Goal: Information Seeking & Learning: Learn about a topic

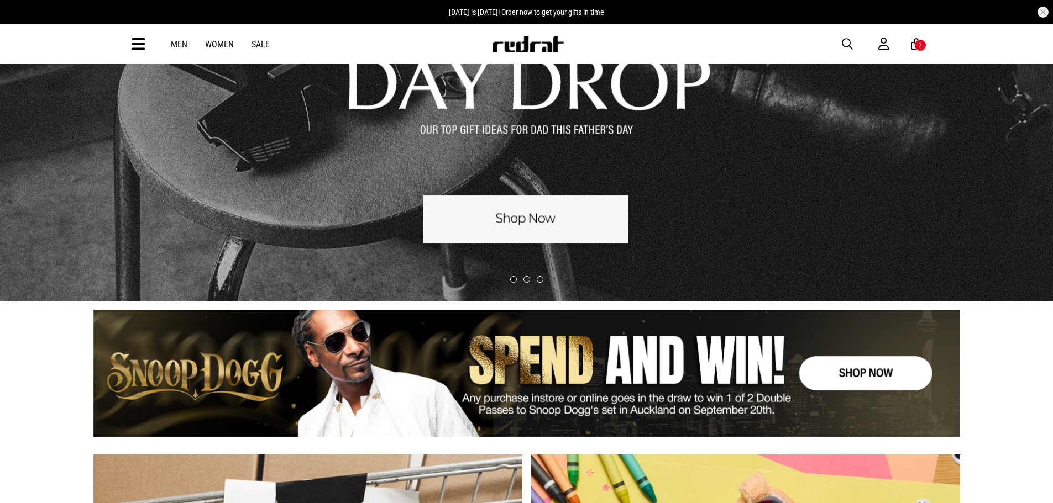
click at [804, 367] on link "1 / 1" at bounding box center [526, 374] width 867 height 128
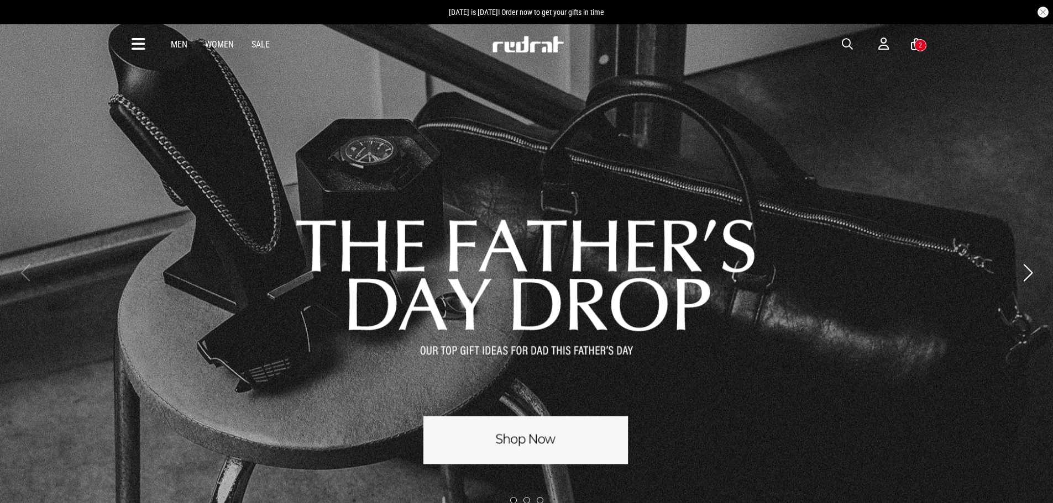
click at [1028, 276] on button "Next slide" at bounding box center [1027, 273] width 15 height 24
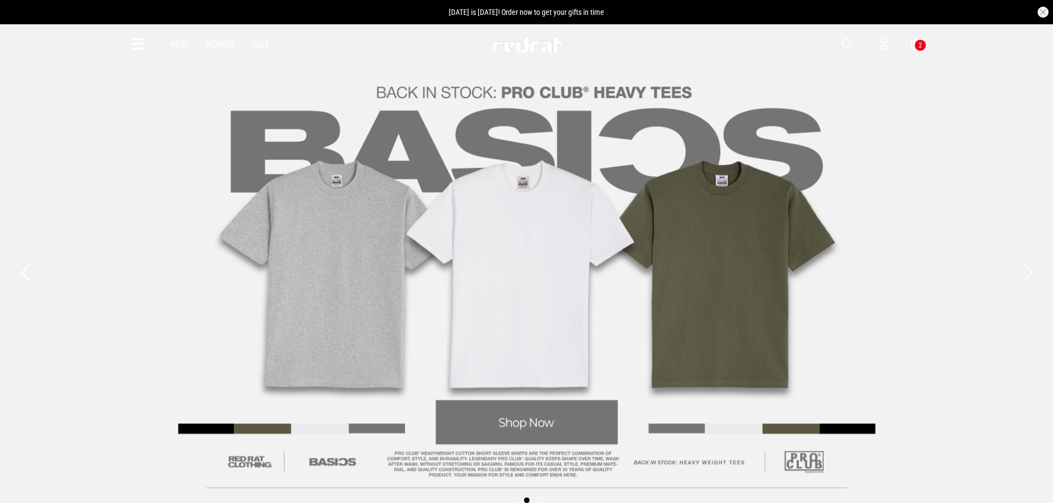
click at [1028, 276] on button "Next slide" at bounding box center [1027, 273] width 15 height 24
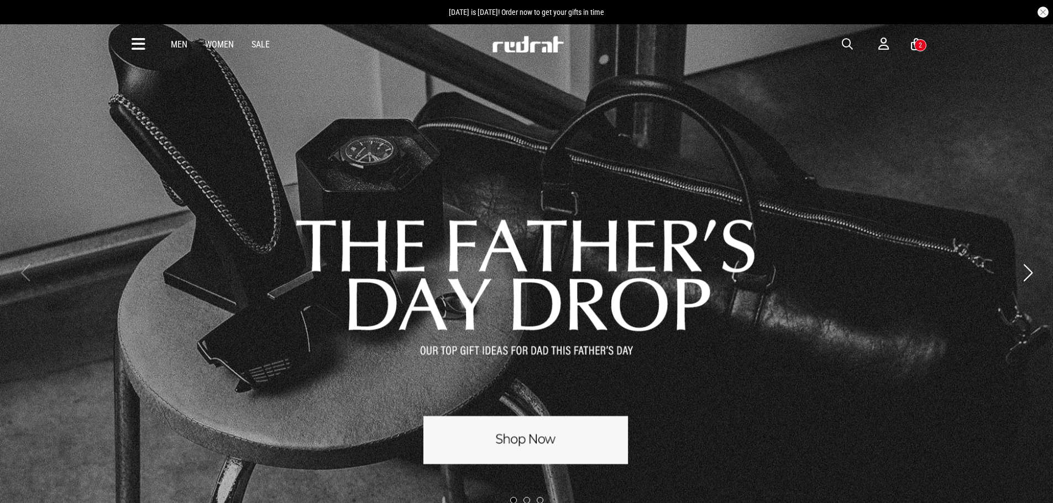
click at [138, 46] on icon at bounding box center [139, 44] width 14 height 18
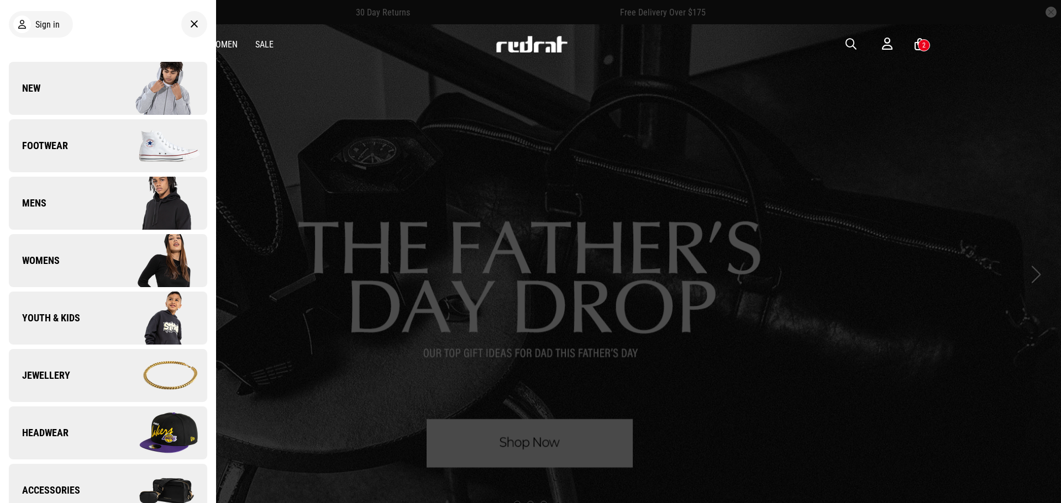
click at [108, 89] on img at bounding box center [157, 88] width 99 height 55
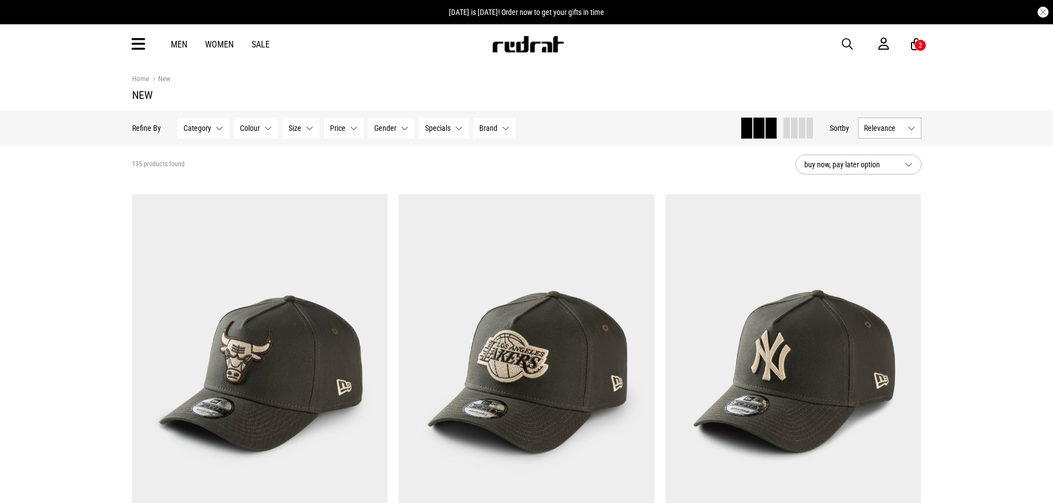
click at [791, 132] on span at bounding box center [794, 128] width 7 height 21
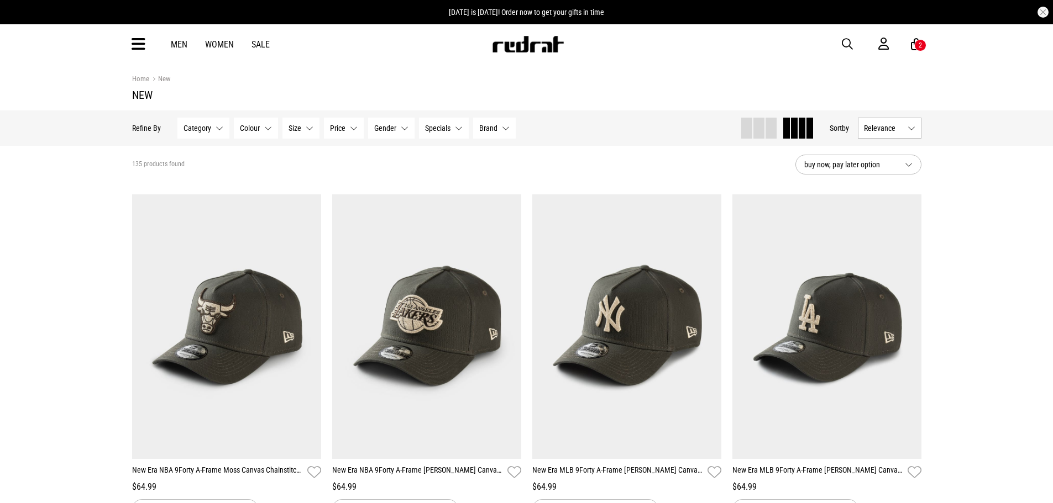
click at [845, 43] on span "button" at bounding box center [847, 44] width 11 height 13
click at [458, 44] on input "search" at bounding box center [498, 44] width 332 height 22
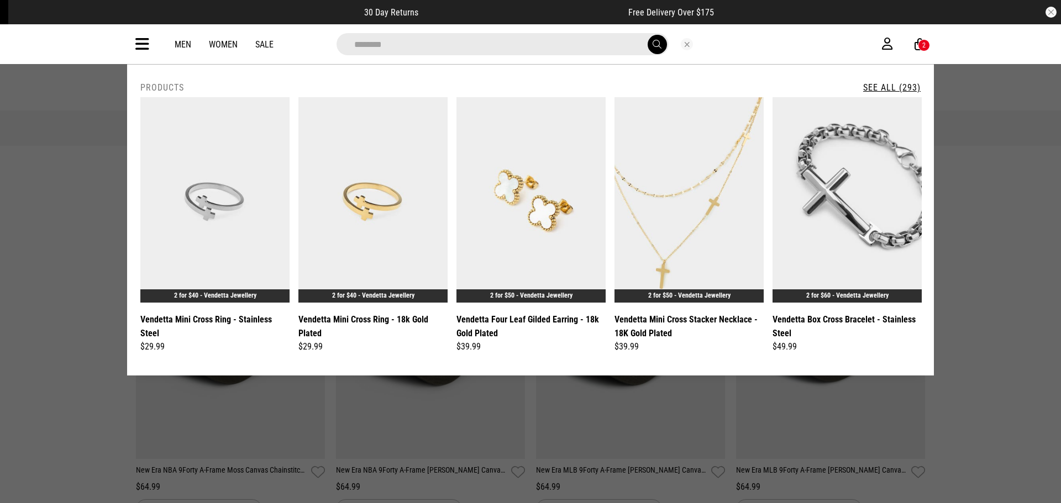
type input "********"
click at [880, 85] on link "See All (293)" at bounding box center [891, 87] width 57 height 11
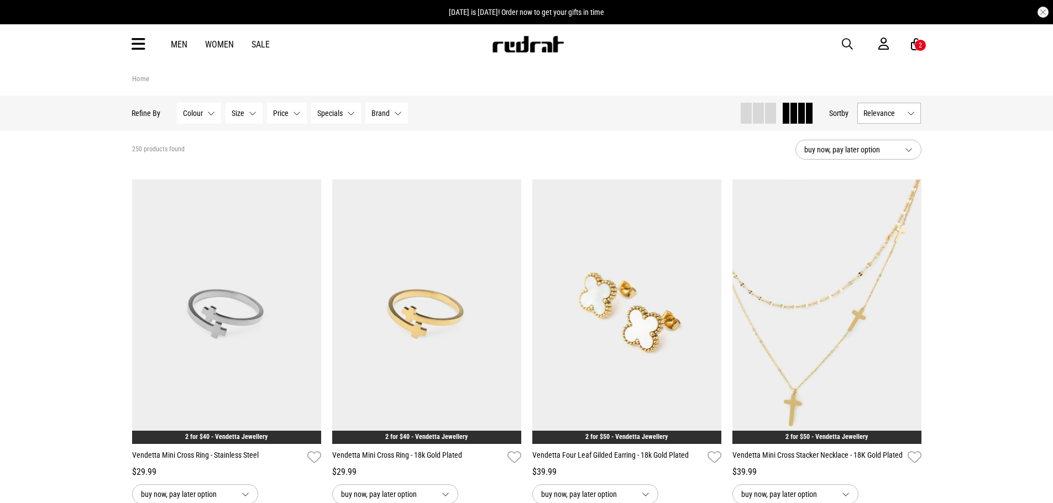
click at [910, 112] on button "Relevance" at bounding box center [890, 113] width 64 height 21
click at [896, 132] on li "Newest" at bounding box center [889, 134] width 62 height 20
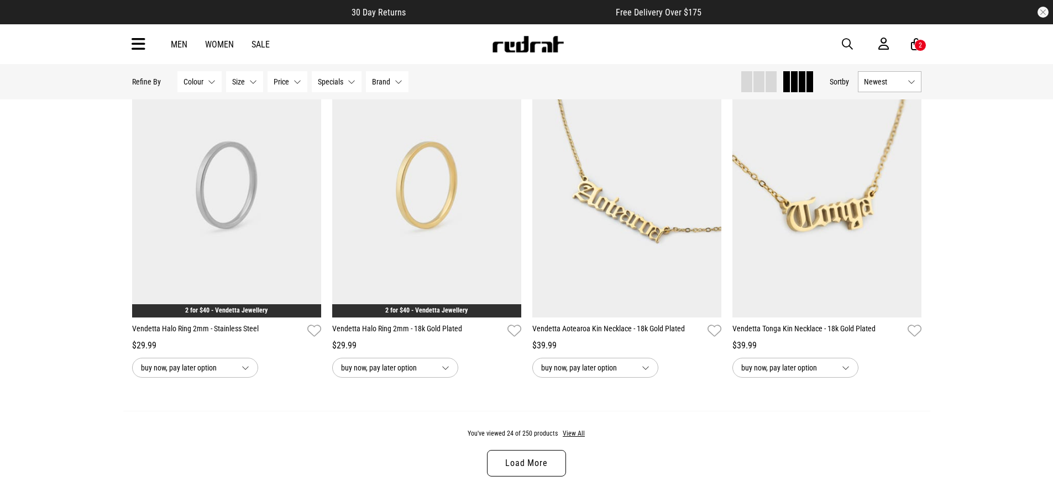
scroll to position [1879, 0]
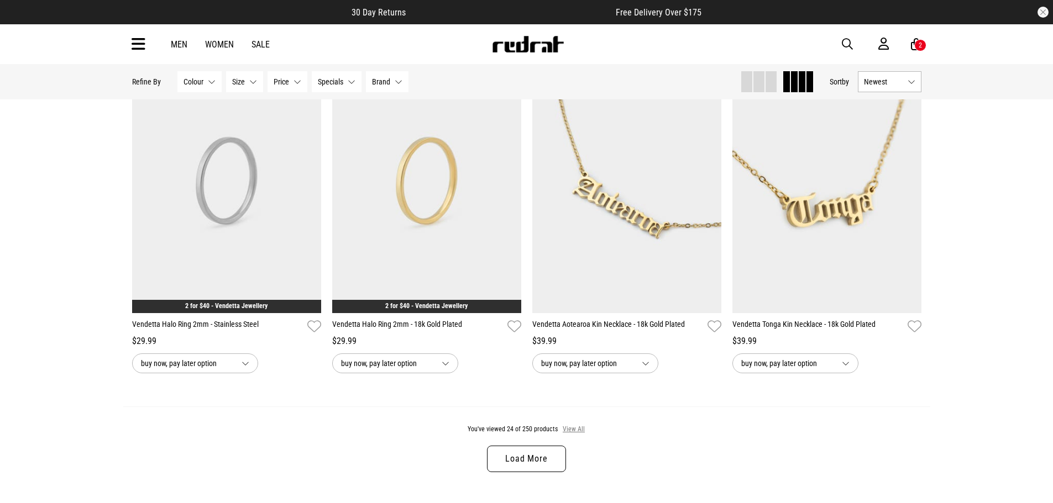
click at [572, 434] on button "View All" at bounding box center [573, 430] width 23 height 10
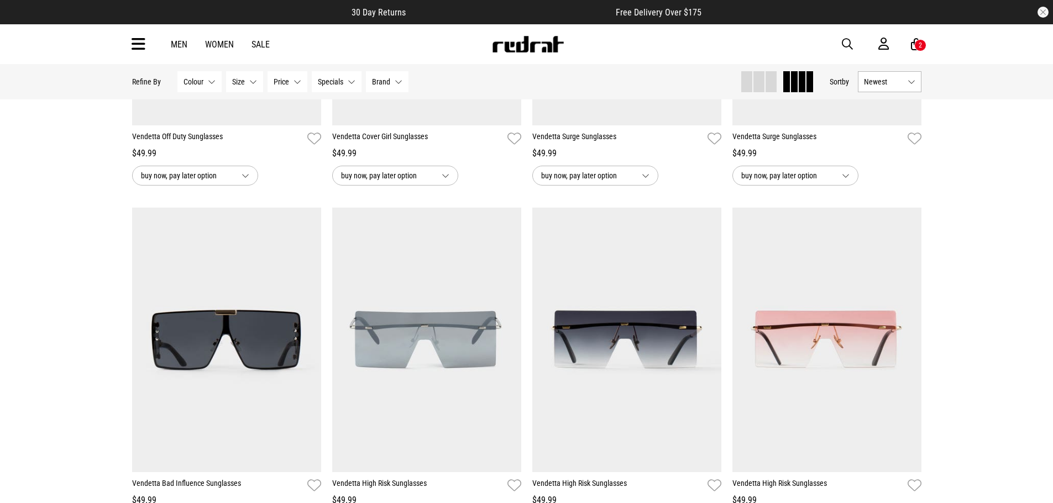
scroll to position [3592, 0]
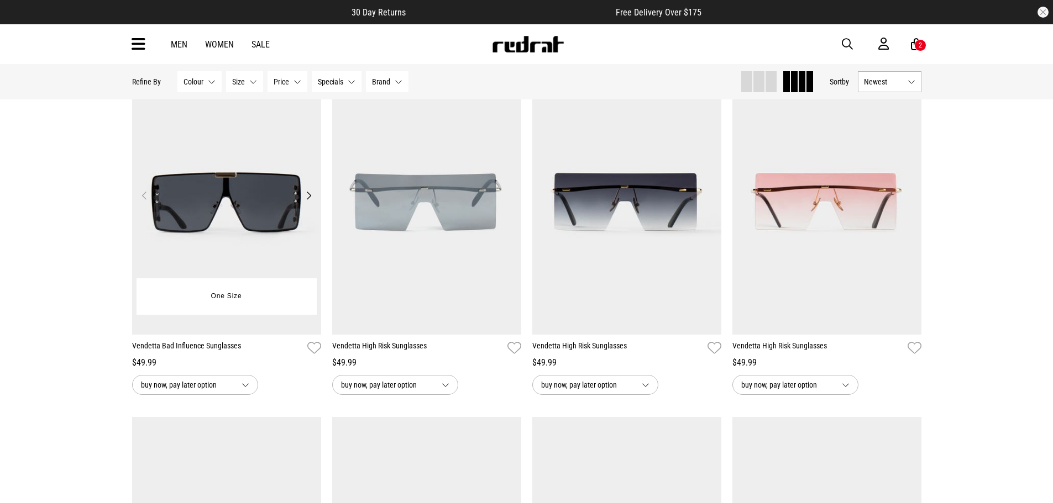
drag, startPoint x: 309, startPoint y: 202, endPoint x: 253, endPoint y: 204, distance: 56.9
click at [309, 202] on button "Next" at bounding box center [309, 195] width 14 height 13
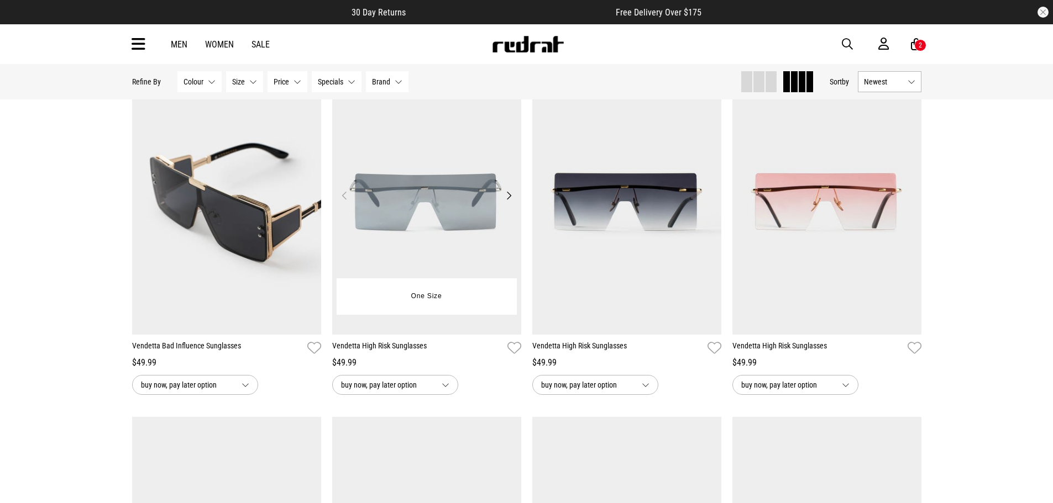
click at [508, 202] on button "Next" at bounding box center [509, 195] width 14 height 13
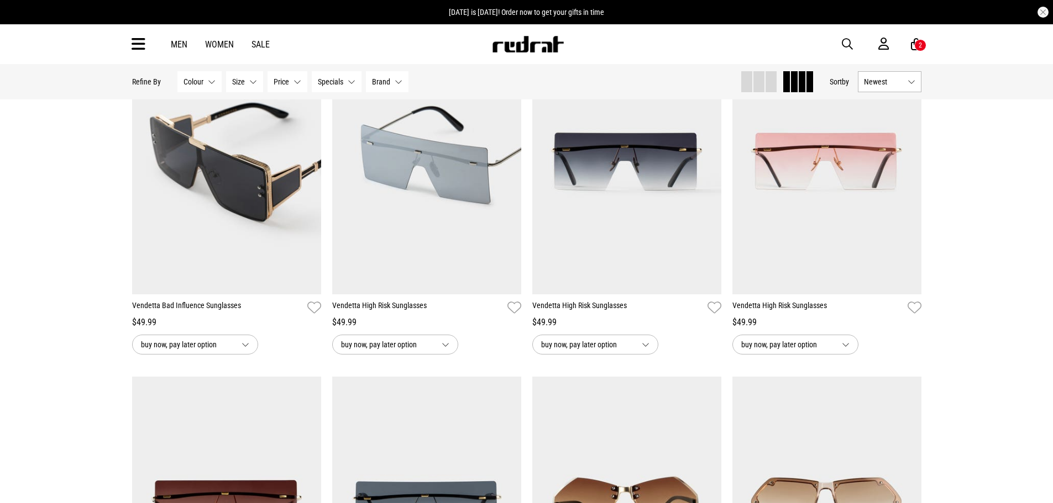
scroll to position [3924, 0]
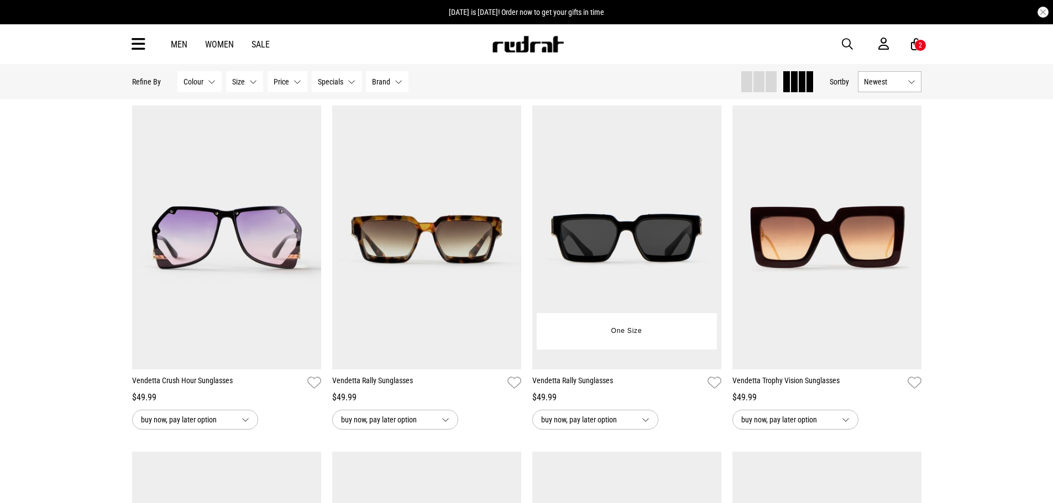
scroll to position [4255, 0]
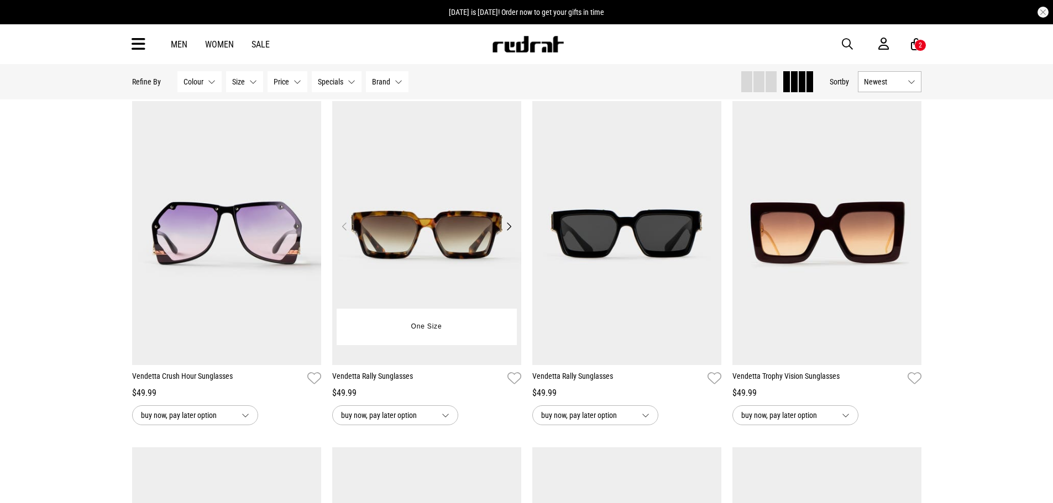
click at [507, 233] on button "Next" at bounding box center [509, 226] width 14 height 13
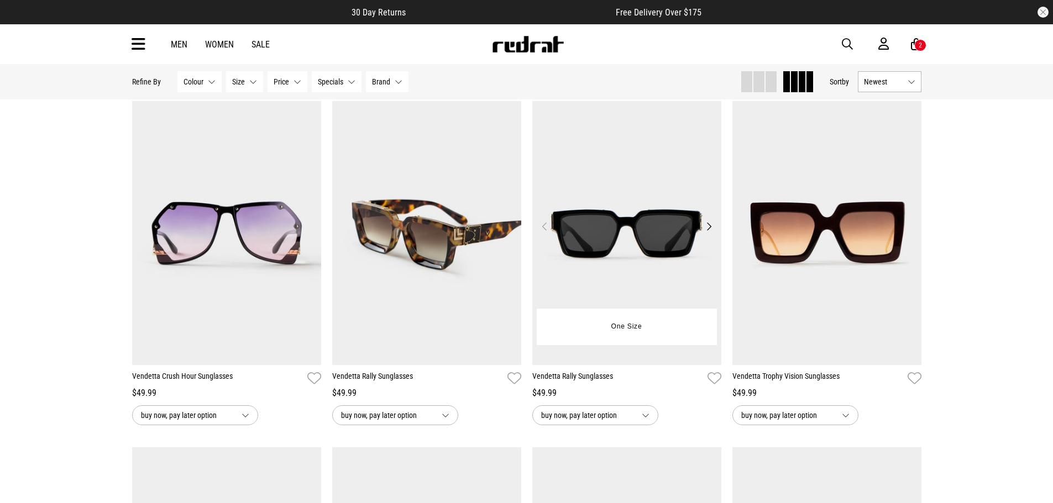
click at [709, 233] on button "Next" at bounding box center [709, 226] width 14 height 13
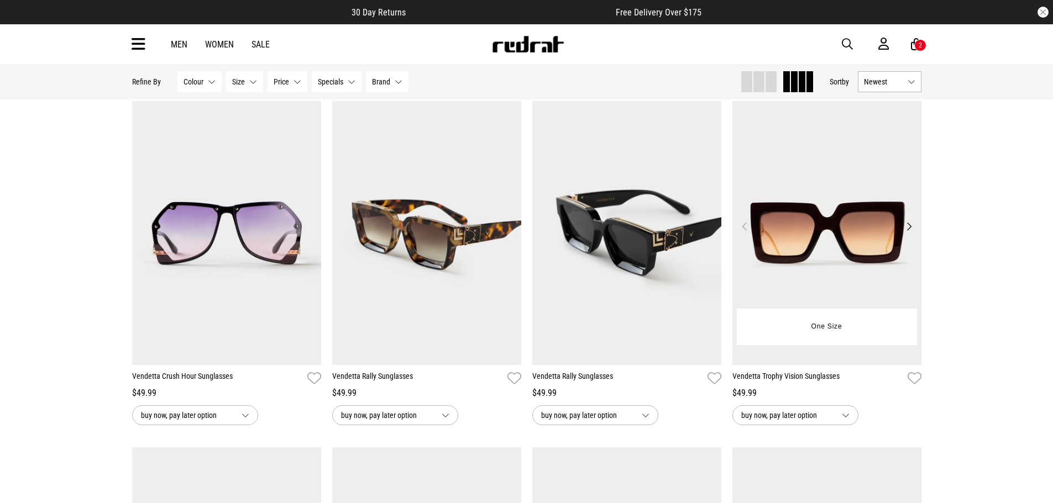
click at [909, 233] on button "Next" at bounding box center [909, 226] width 14 height 13
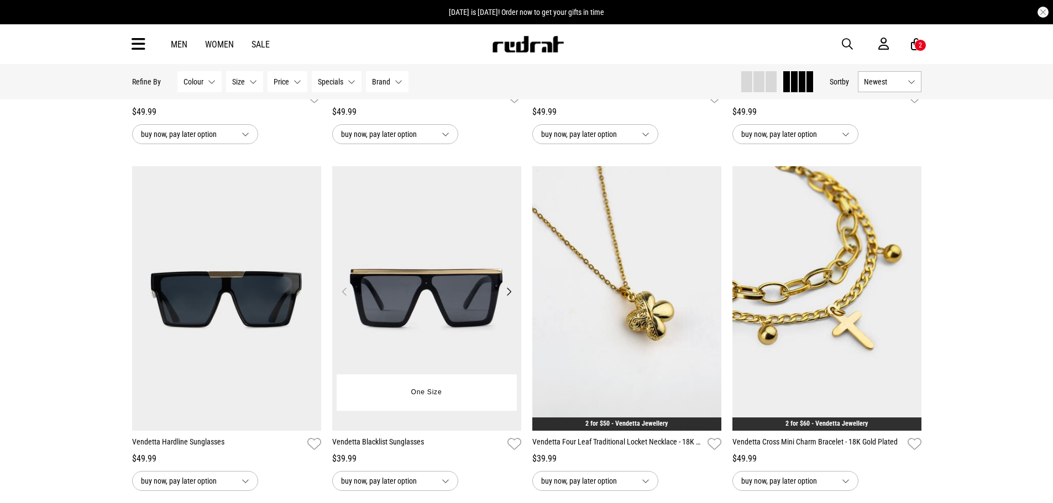
scroll to position [5250, 0]
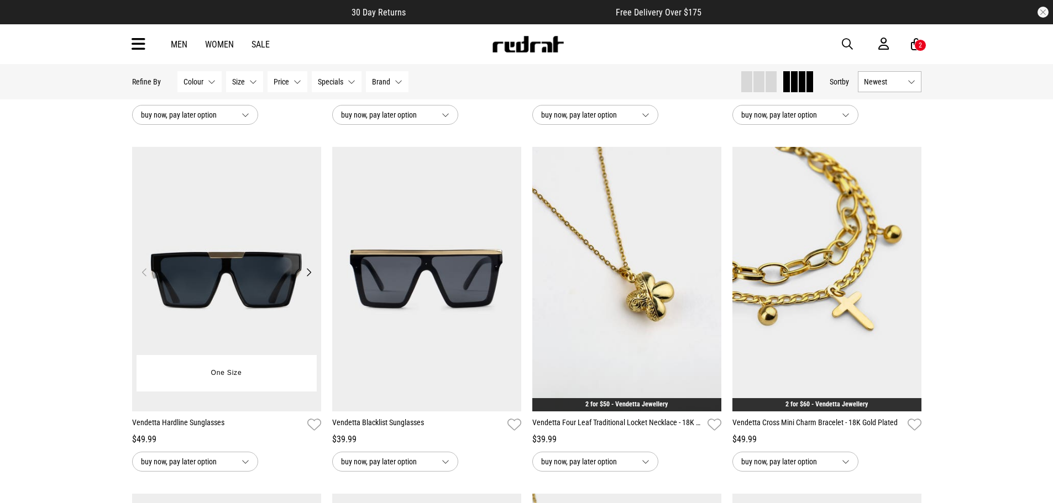
click at [307, 279] on button "Next" at bounding box center [309, 272] width 14 height 13
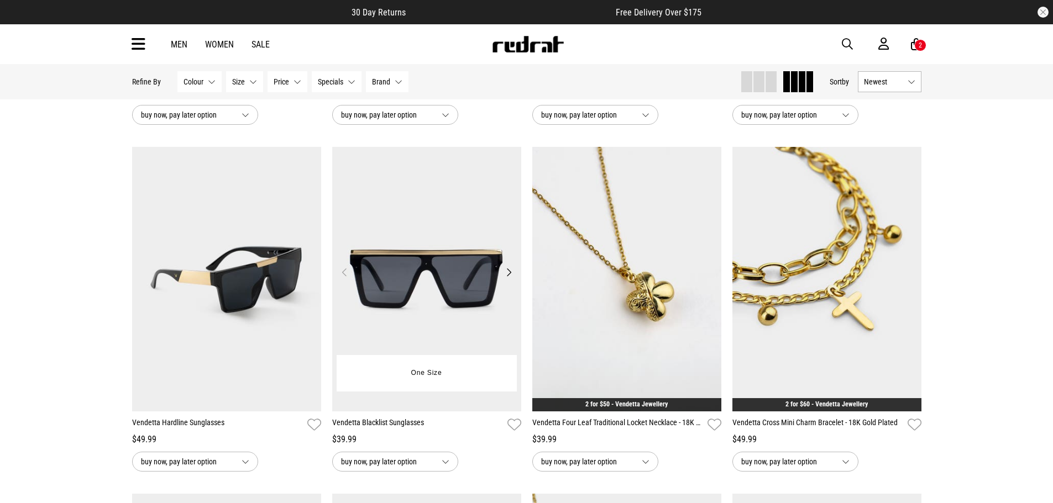
click at [508, 279] on button "Next" at bounding box center [509, 272] width 14 height 13
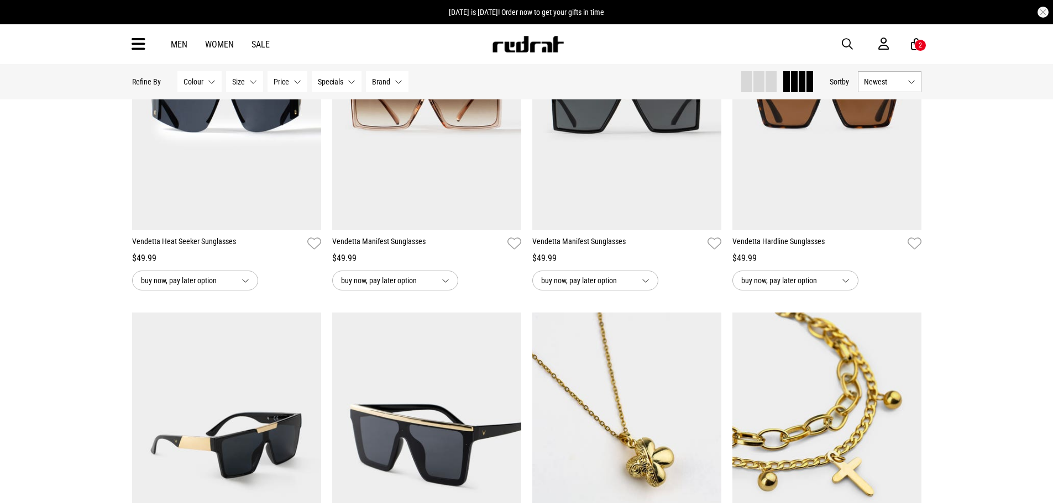
scroll to position [4918, 0]
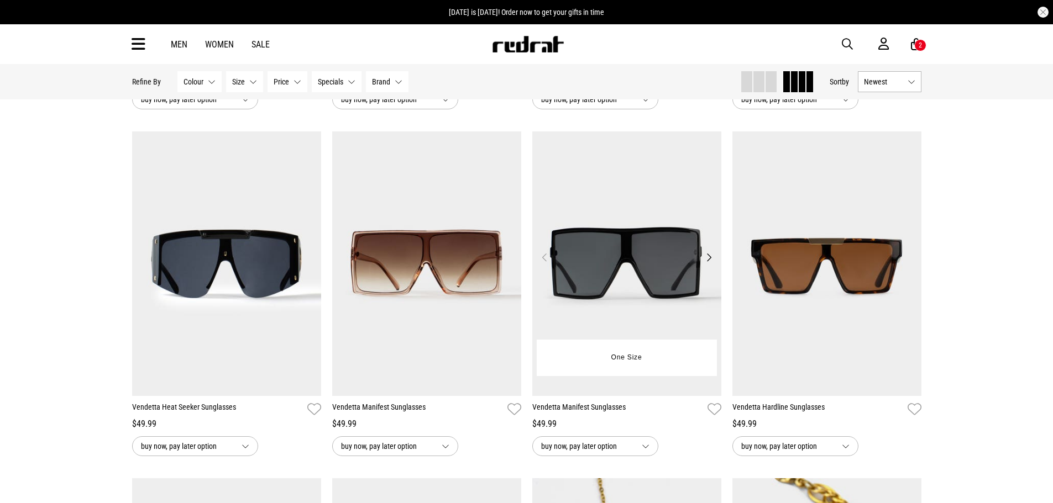
click at [711, 264] on button "Next" at bounding box center [709, 257] width 14 height 13
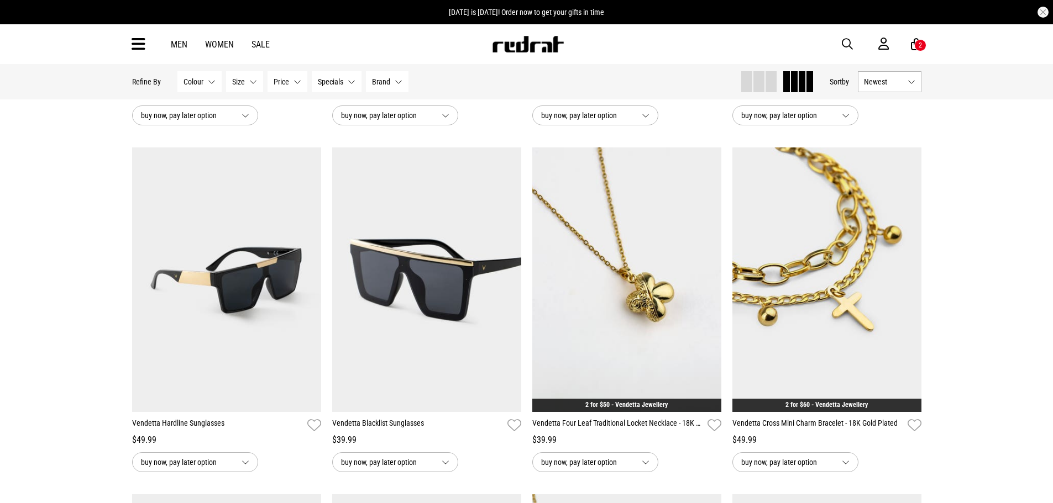
scroll to position [5250, 0]
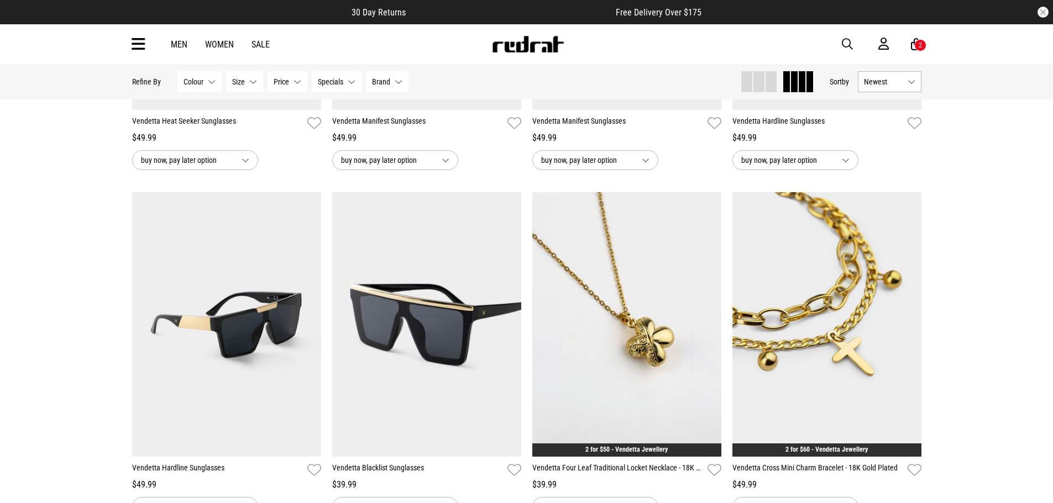
scroll to position [5305, 0]
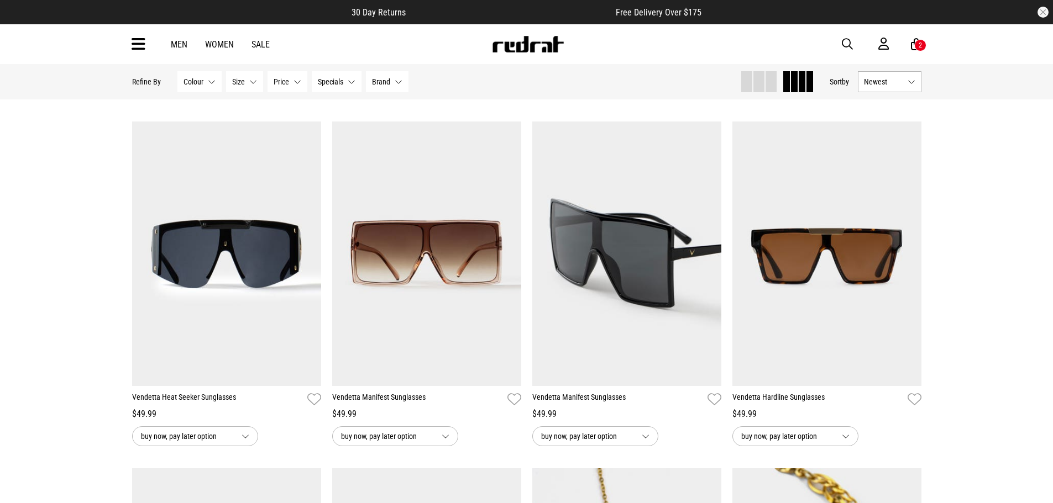
scroll to position [4918, 0]
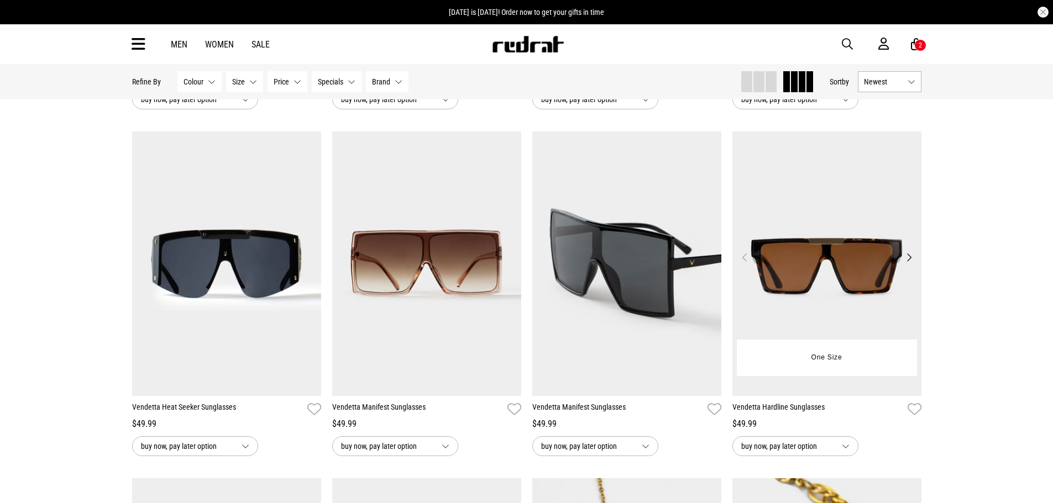
click at [909, 264] on button "Next" at bounding box center [909, 257] width 14 height 13
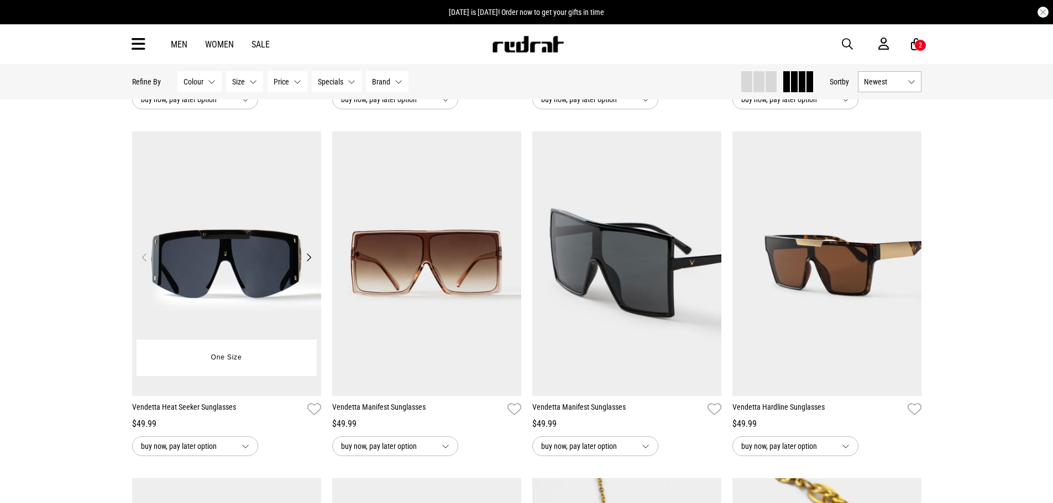
click at [311, 264] on button "Next" at bounding box center [309, 257] width 14 height 13
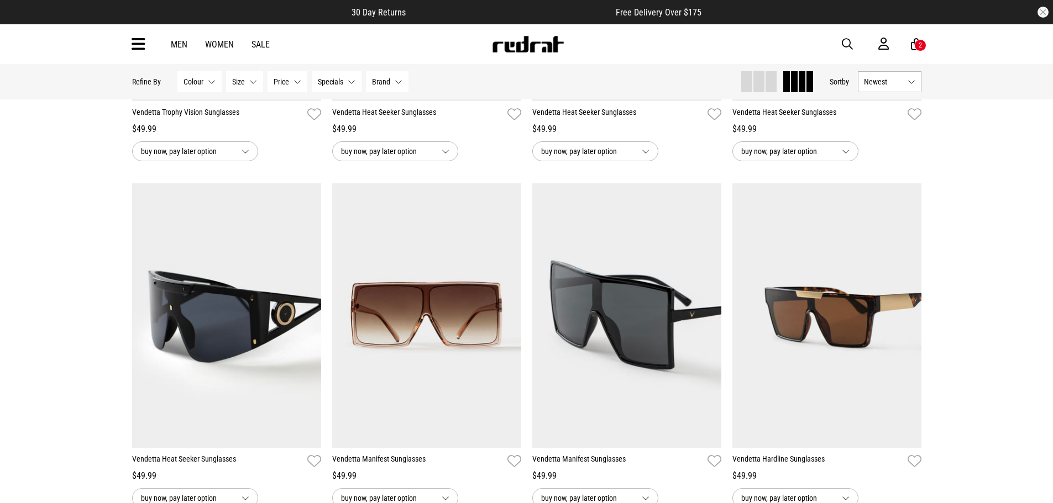
scroll to position [4863, 0]
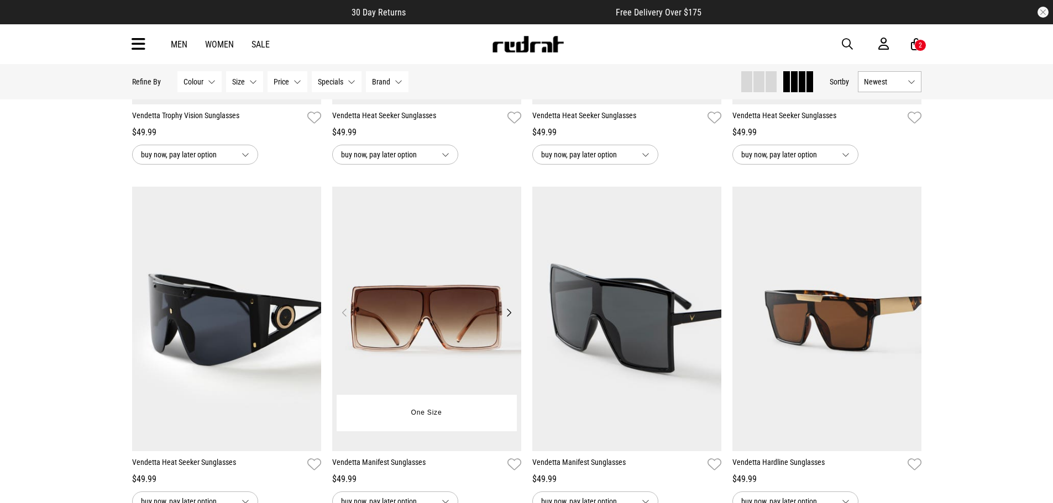
click at [507, 319] on button "Next" at bounding box center [509, 312] width 14 height 13
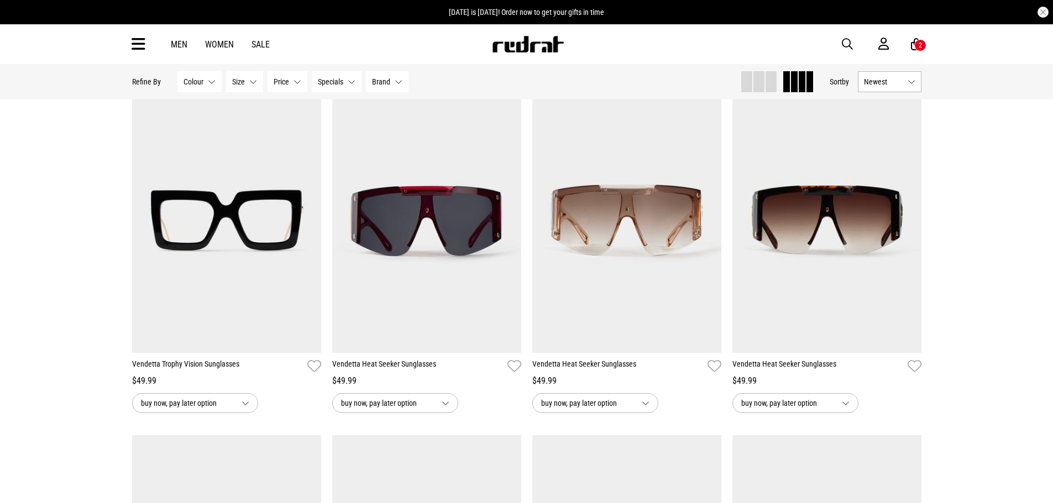
scroll to position [4642, 0]
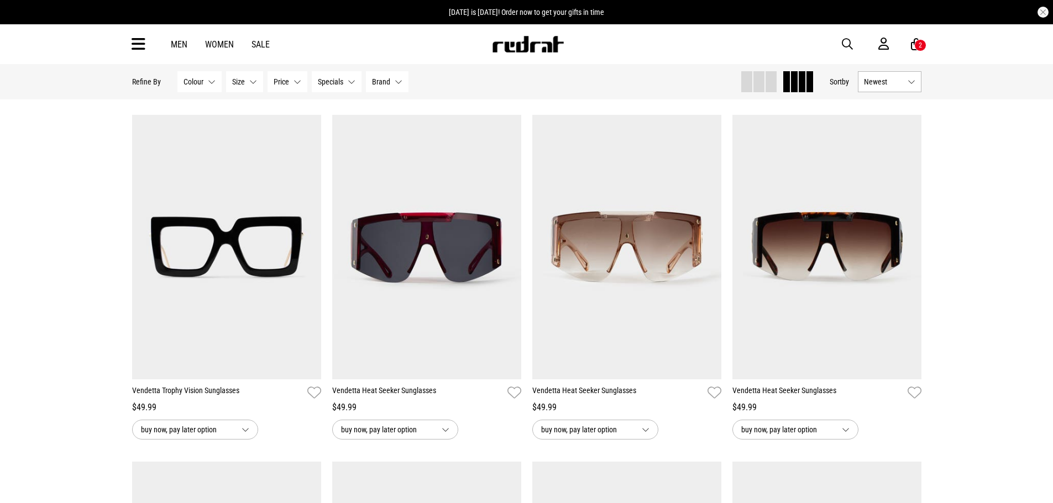
scroll to position [4587, 0]
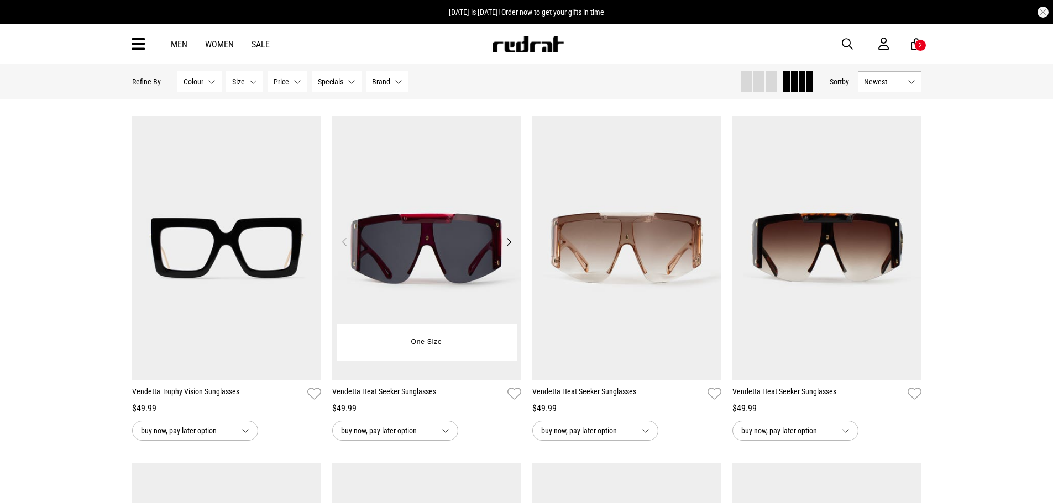
click at [508, 249] on button "Next" at bounding box center [509, 241] width 14 height 13
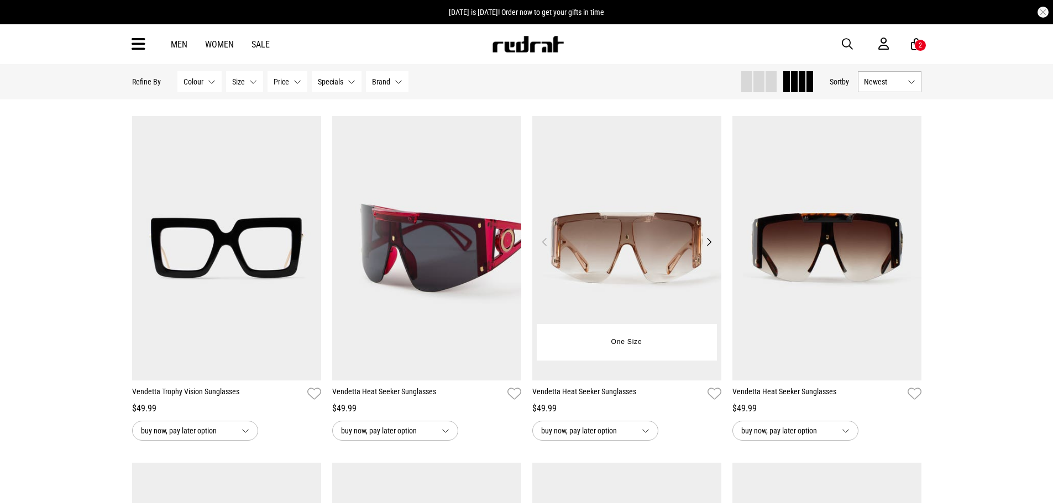
click at [710, 249] on button "Next" at bounding box center [709, 241] width 14 height 13
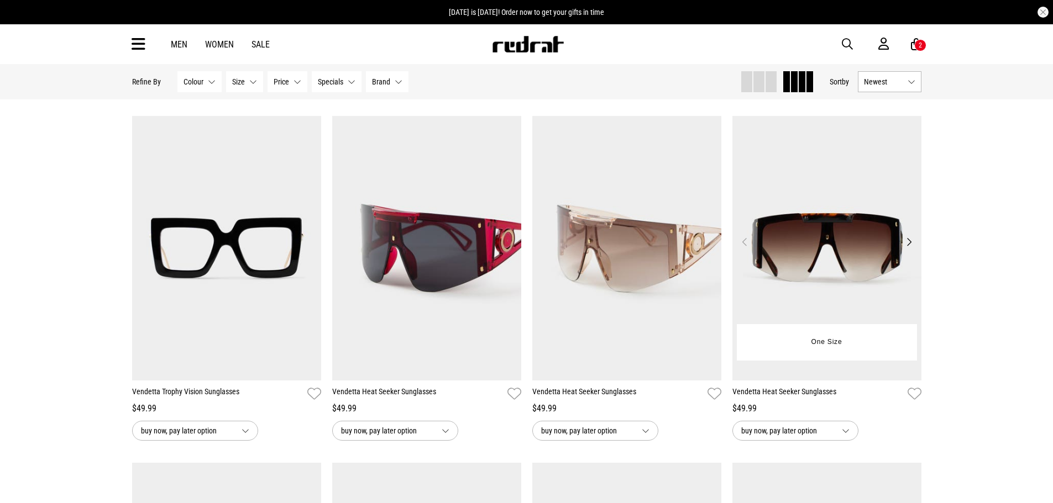
click at [911, 249] on button "Next" at bounding box center [909, 241] width 14 height 13
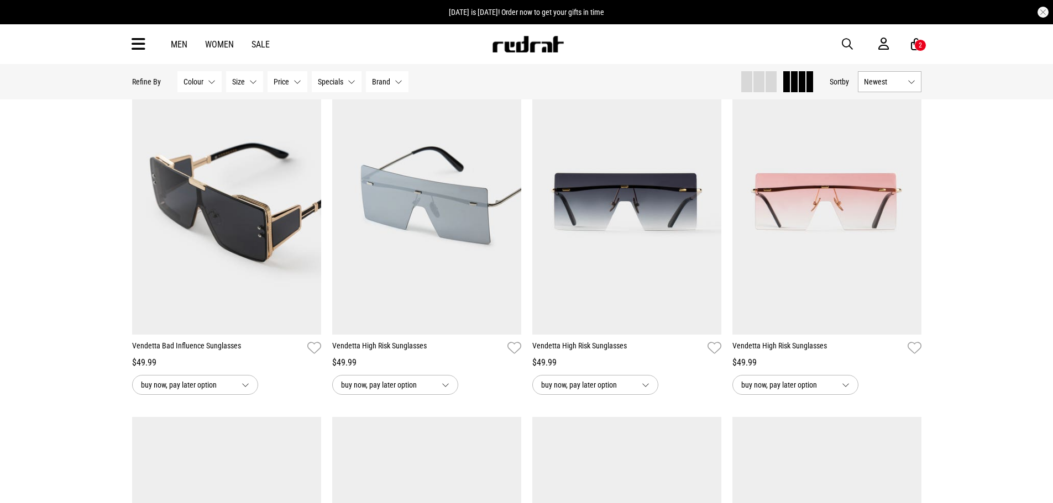
scroll to position [3482, 0]
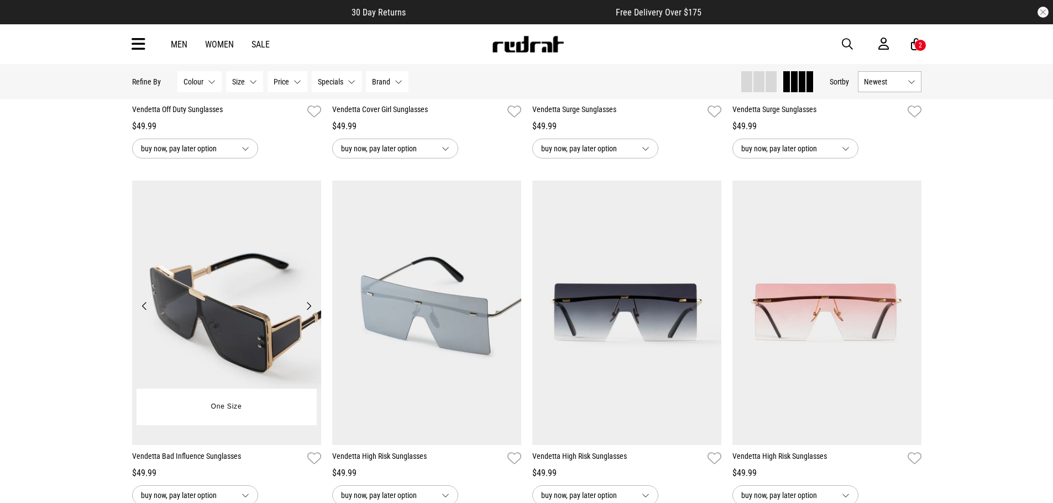
click at [309, 311] on button "Next" at bounding box center [309, 306] width 14 height 13
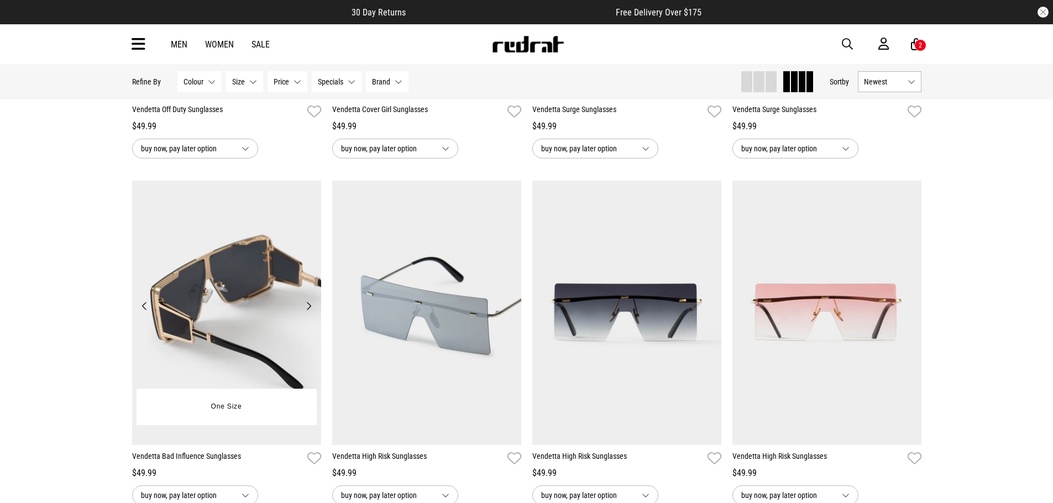
click at [144, 311] on button "Previous" at bounding box center [145, 306] width 14 height 13
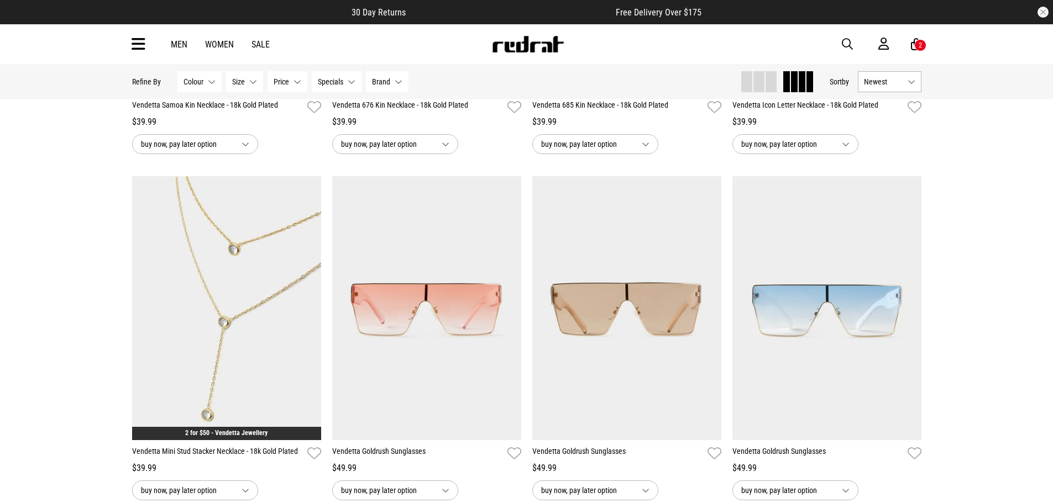
scroll to position [2432, 0]
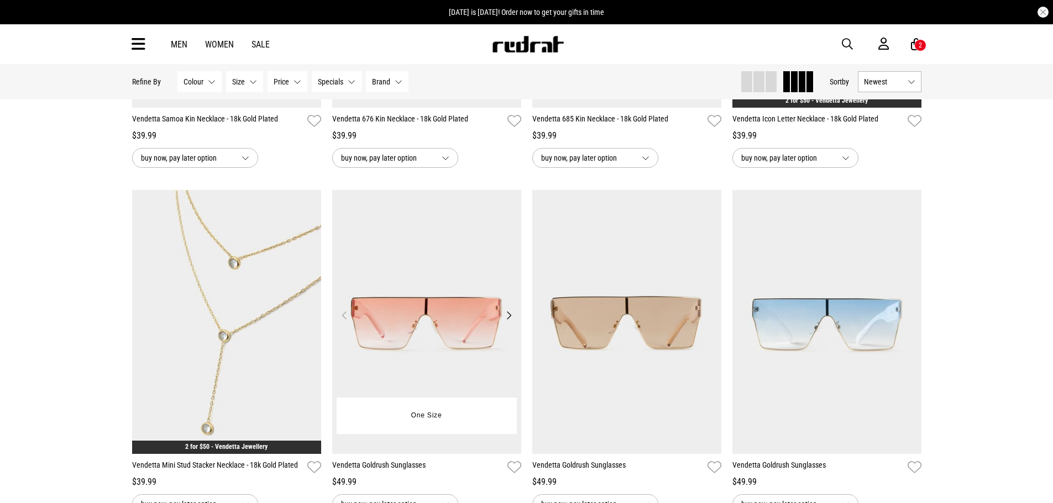
click at [510, 322] on button "Next" at bounding box center [509, 315] width 14 height 13
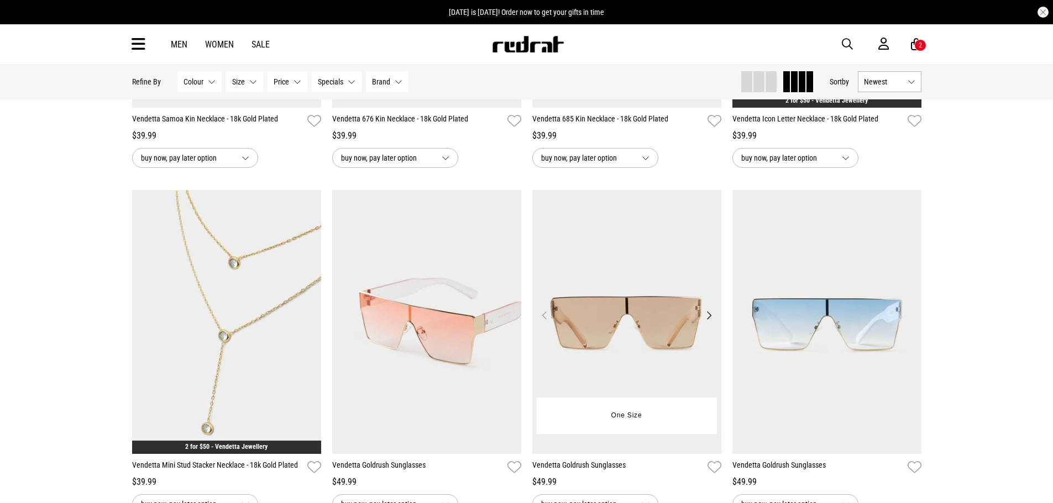
click at [711, 322] on button "Next" at bounding box center [709, 315] width 14 height 13
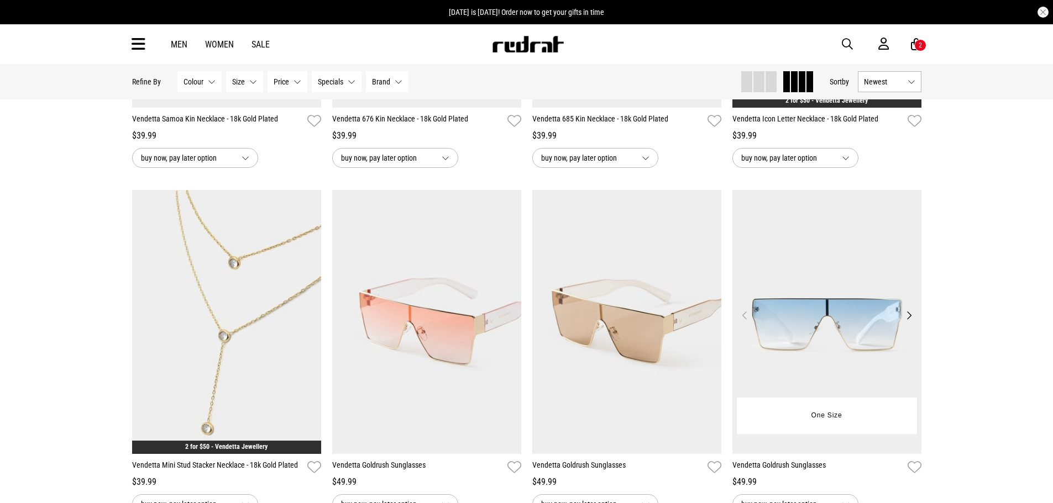
click at [908, 320] on button "Next" at bounding box center [909, 315] width 14 height 13
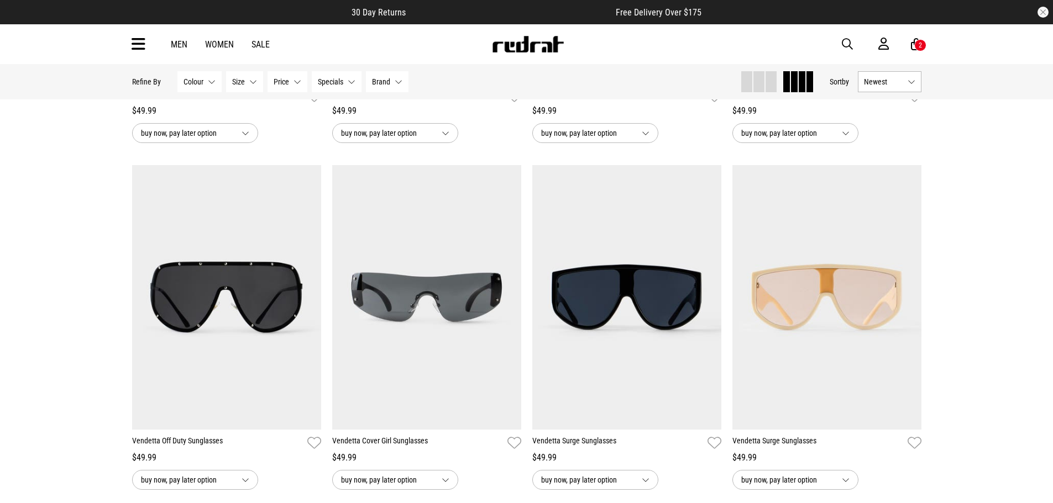
scroll to position [3205, 0]
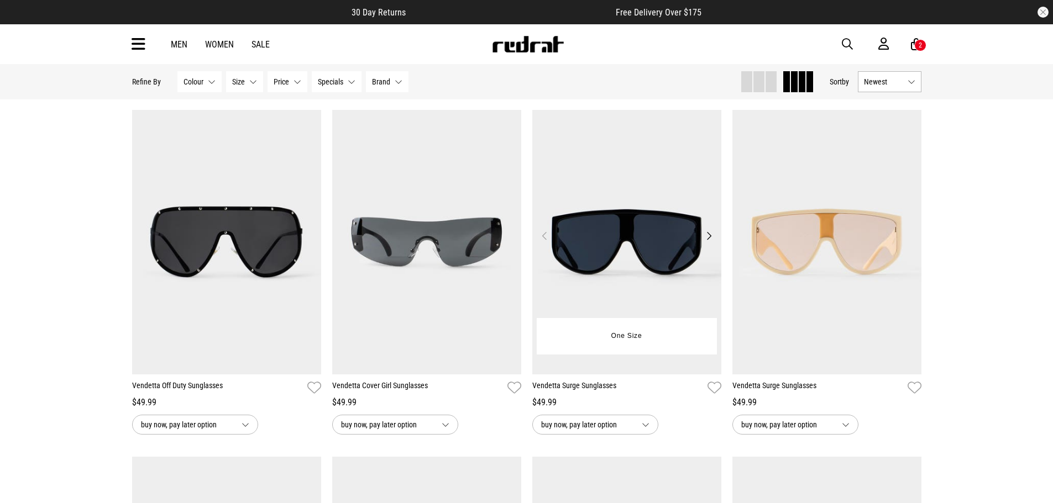
click at [711, 243] on button "Next" at bounding box center [709, 235] width 14 height 13
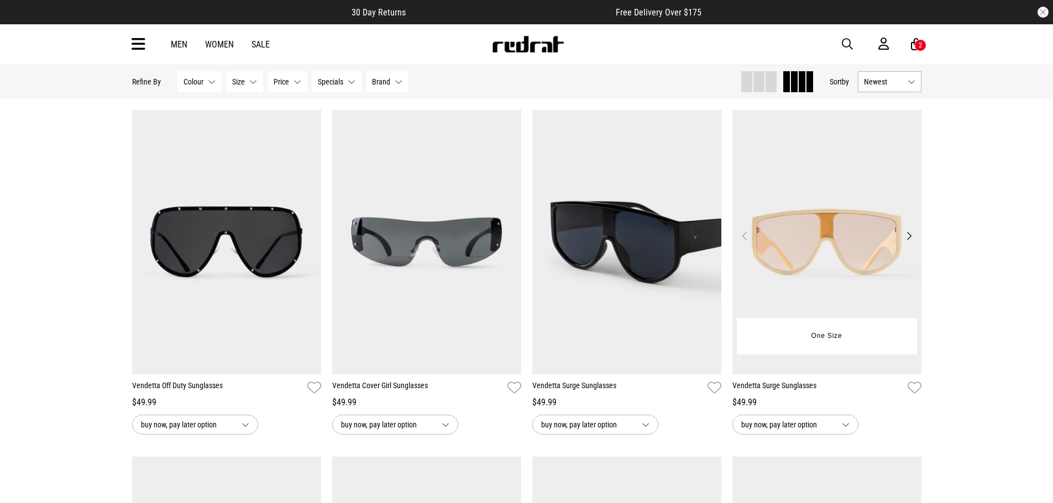
click at [910, 243] on button "Next" at bounding box center [909, 235] width 14 height 13
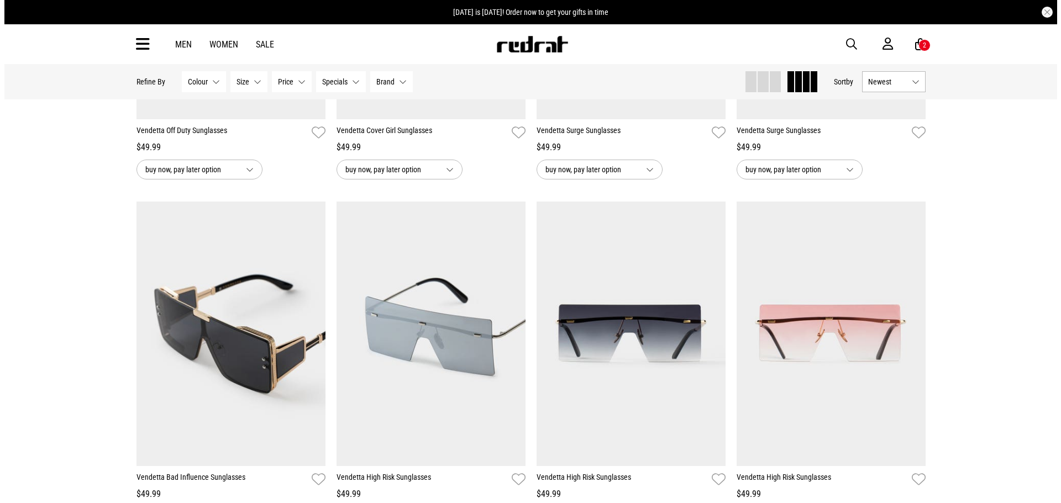
scroll to position [3537, 0]
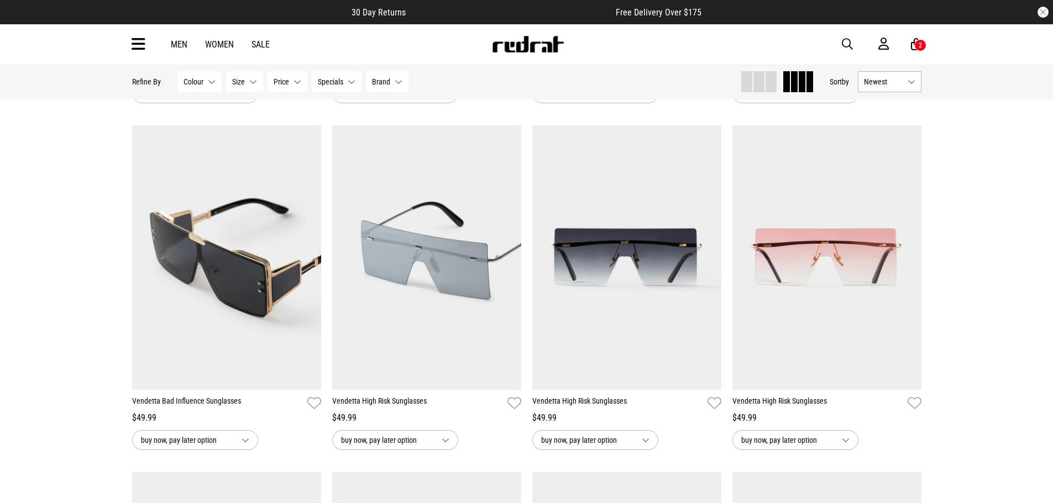
click at [142, 47] on icon at bounding box center [139, 44] width 14 height 18
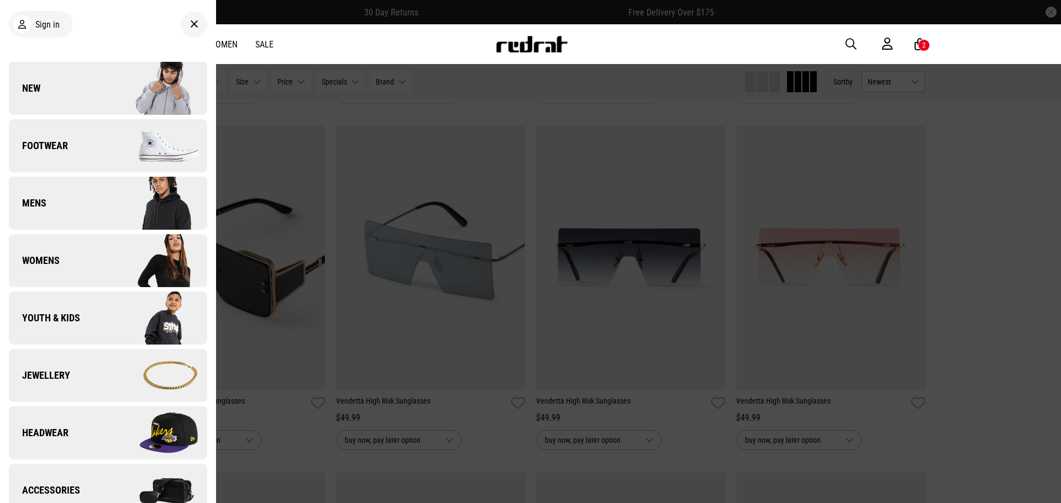
click at [108, 91] on img at bounding box center [157, 88] width 99 height 55
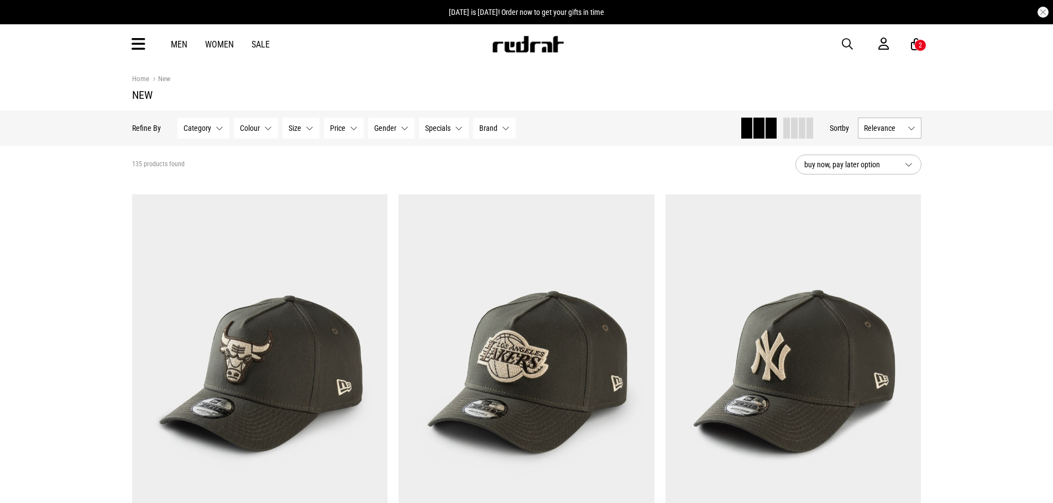
click at [793, 129] on span at bounding box center [794, 128] width 7 height 21
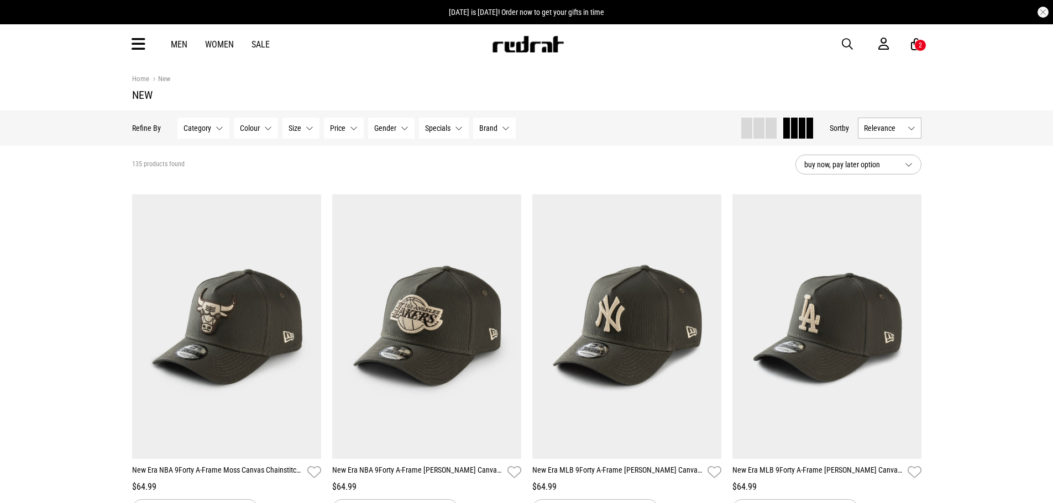
click at [865, 128] on span "Relevance" at bounding box center [883, 128] width 39 height 9
click at [870, 148] on li "Newest" at bounding box center [889, 149] width 62 height 20
